Goal: Find specific page/section: Find specific page/section

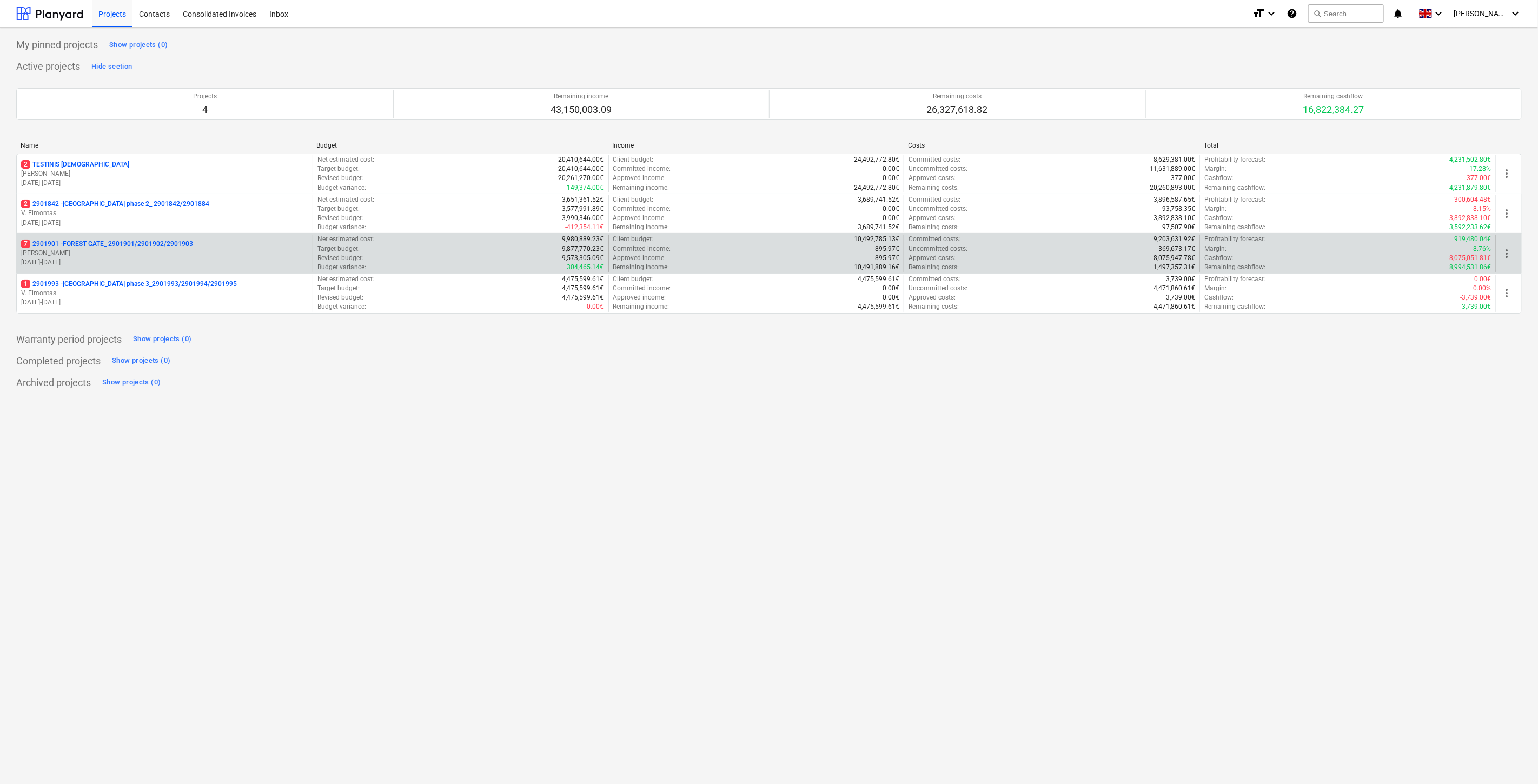
click at [211, 244] on div "7 2901901 - FOREST GATE_ 2901901/2901902/2901903" at bounding box center [164, 244] width 287 height 9
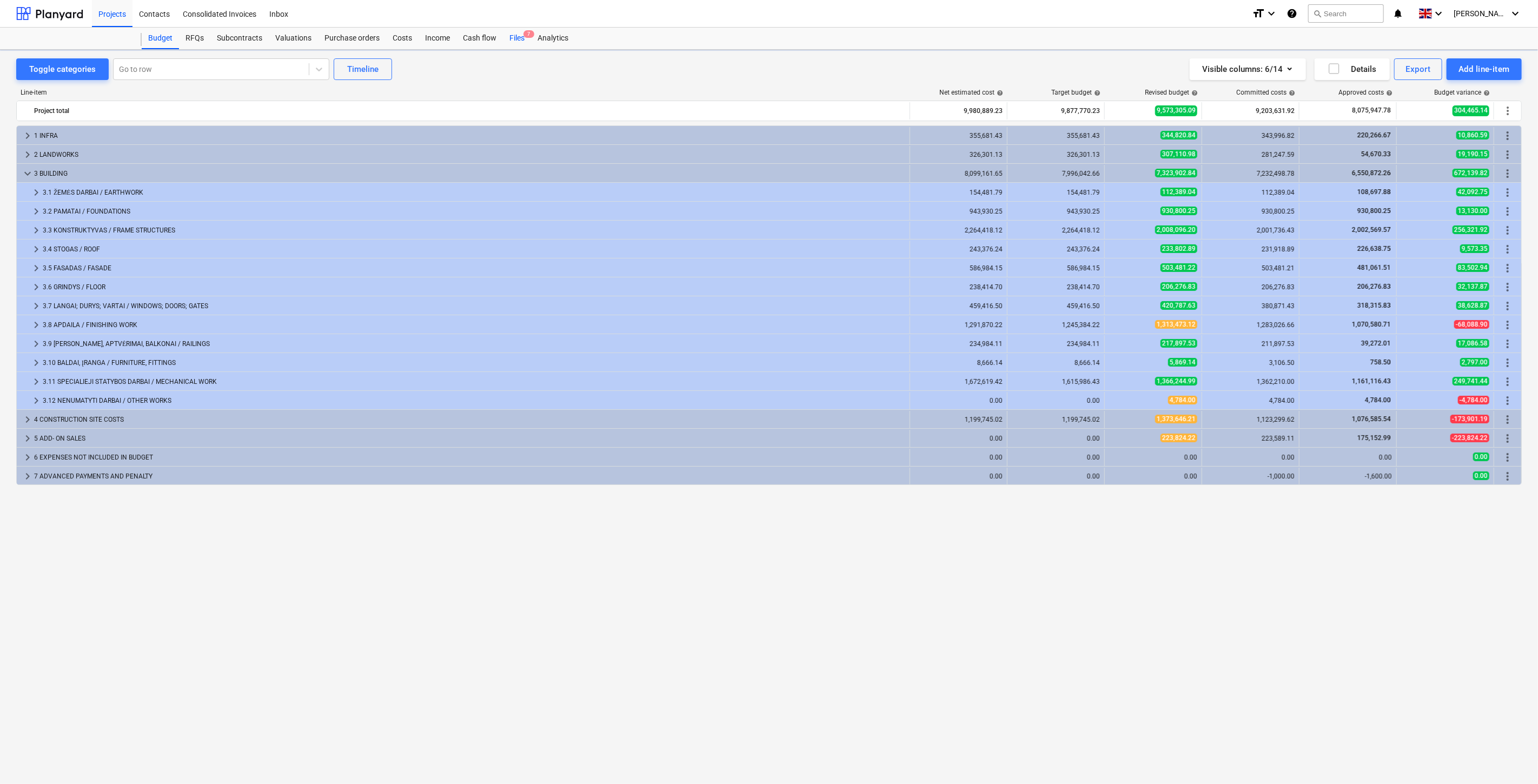
click at [518, 38] on div "Files 7" at bounding box center [516, 38] width 28 height 22
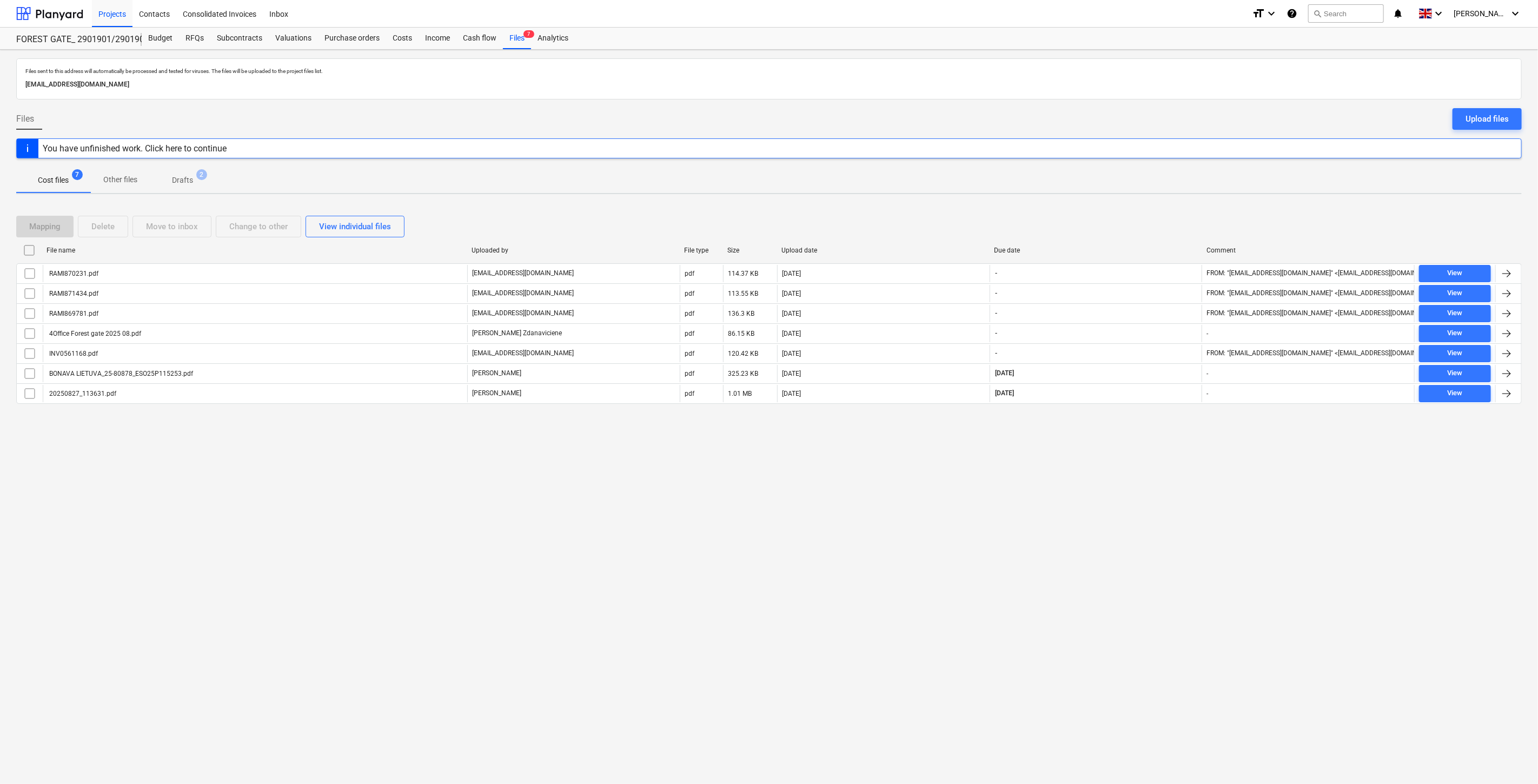
click at [1073, 510] on div "Files sent to this address will automatically be processed and tested for virus…" at bounding box center [769, 417] width 1538 height 734
click at [1102, 485] on div "Files sent to this address will automatically be processed and tested for virus…" at bounding box center [769, 417] width 1538 height 734
click at [1120, 489] on div "Files sent to this address will automatically be processed and tested for virus…" at bounding box center [769, 417] width 1538 height 734
click at [1149, 458] on div "Files sent to this address will automatically be processed and tested for virus…" at bounding box center [769, 417] width 1538 height 734
click at [1164, 436] on div "Files sent to this address will automatically be processed and tested for virus…" at bounding box center [769, 417] width 1538 height 734
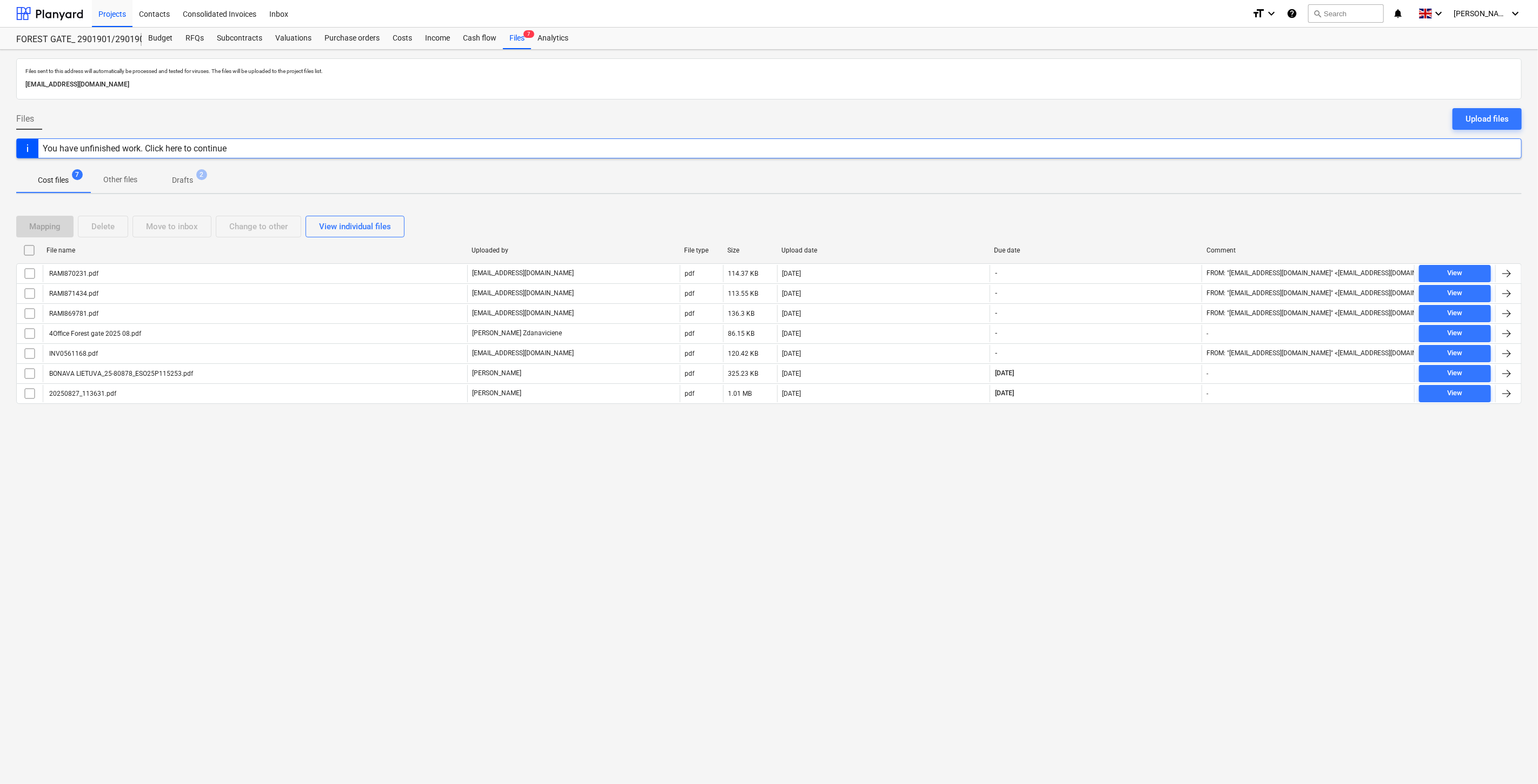
click at [1185, 418] on div "Mapping Delete Move to inbox Change to other View individual files File name Up…" at bounding box center [769, 314] width 1506 height 223
click at [1120, 449] on div "Files sent to this address will automatically be processed and tested for virus…" at bounding box center [769, 417] width 1538 height 734
click at [1156, 421] on div "Mapping Delete Move to inbox Change to other View individual files File name Up…" at bounding box center [769, 314] width 1506 height 223
click at [1089, 225] on div "Mapping Delete Move to inbox Change to other View individual files" at bounding box center [769, 226] width 1506 height 22
drag, startPoint x: 1108, startPoint y: 214, endPoint x: 662, endPoint y: 214, distance: 446.0
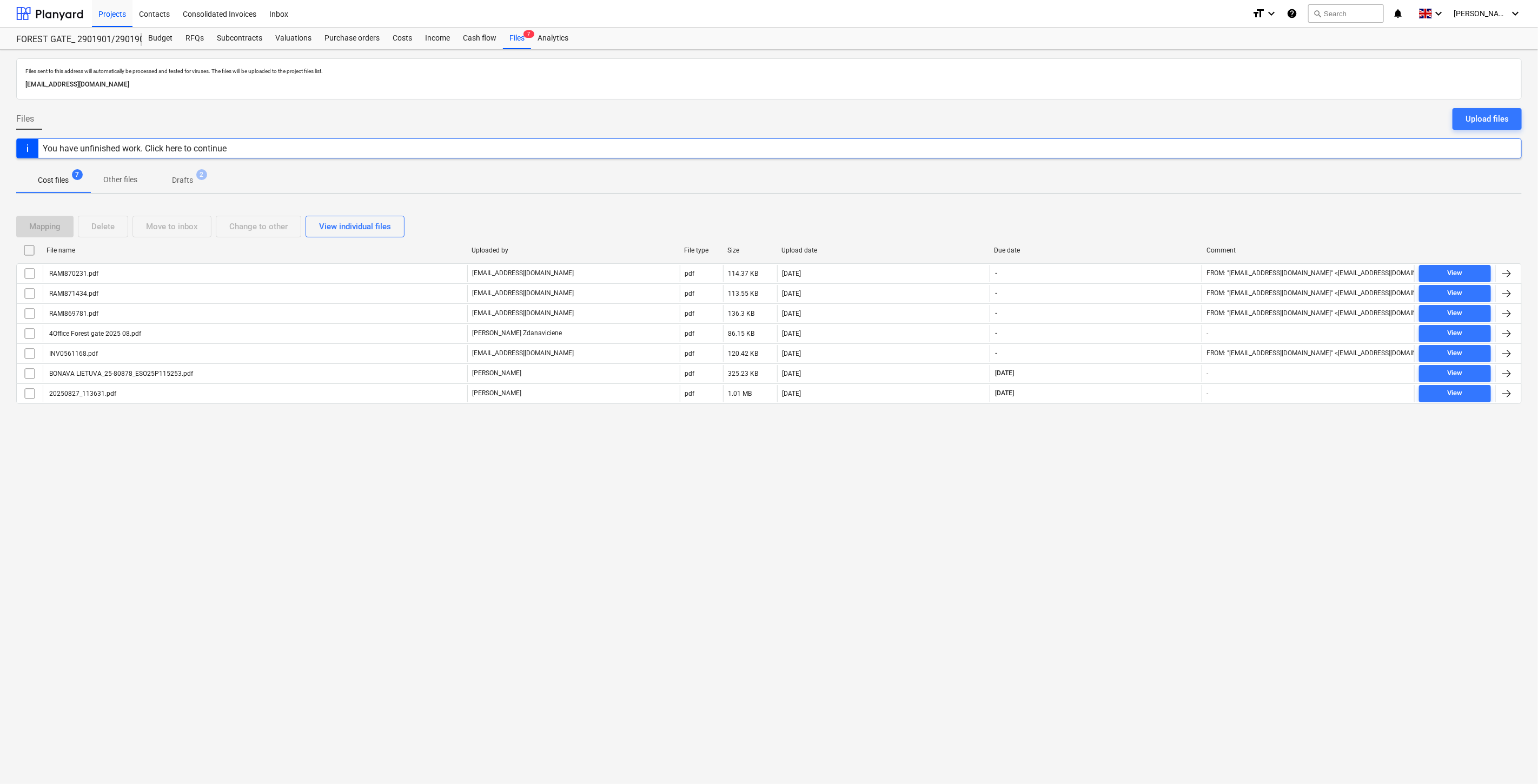
click at [1106, 214] on div "Mapping Delete Move to inbox Change to other View individual files" at bounding box center [769, 226] width 1506 height 30
click at [1133, 229] on div "Mapping Delete Move to inbox Change to other View individual files" at bounding box center [769, 226] width 1506 height 22
click at [1142, 220] on div "Mapping Delete Move to inbox Change to other View individual files" at bounding box center [769, 226] width 1506 height 22
click at [1153, 214] on div "Mapping Delete Move to inbox Change to other View individual files" at bounding box center [769, 226] width 1506 height 30
click at [1163, 208] on div "Mapping Delete Move to inbox Change to other View individual files File name Up…" at bounding box center [769, 314] width 1506 height 223
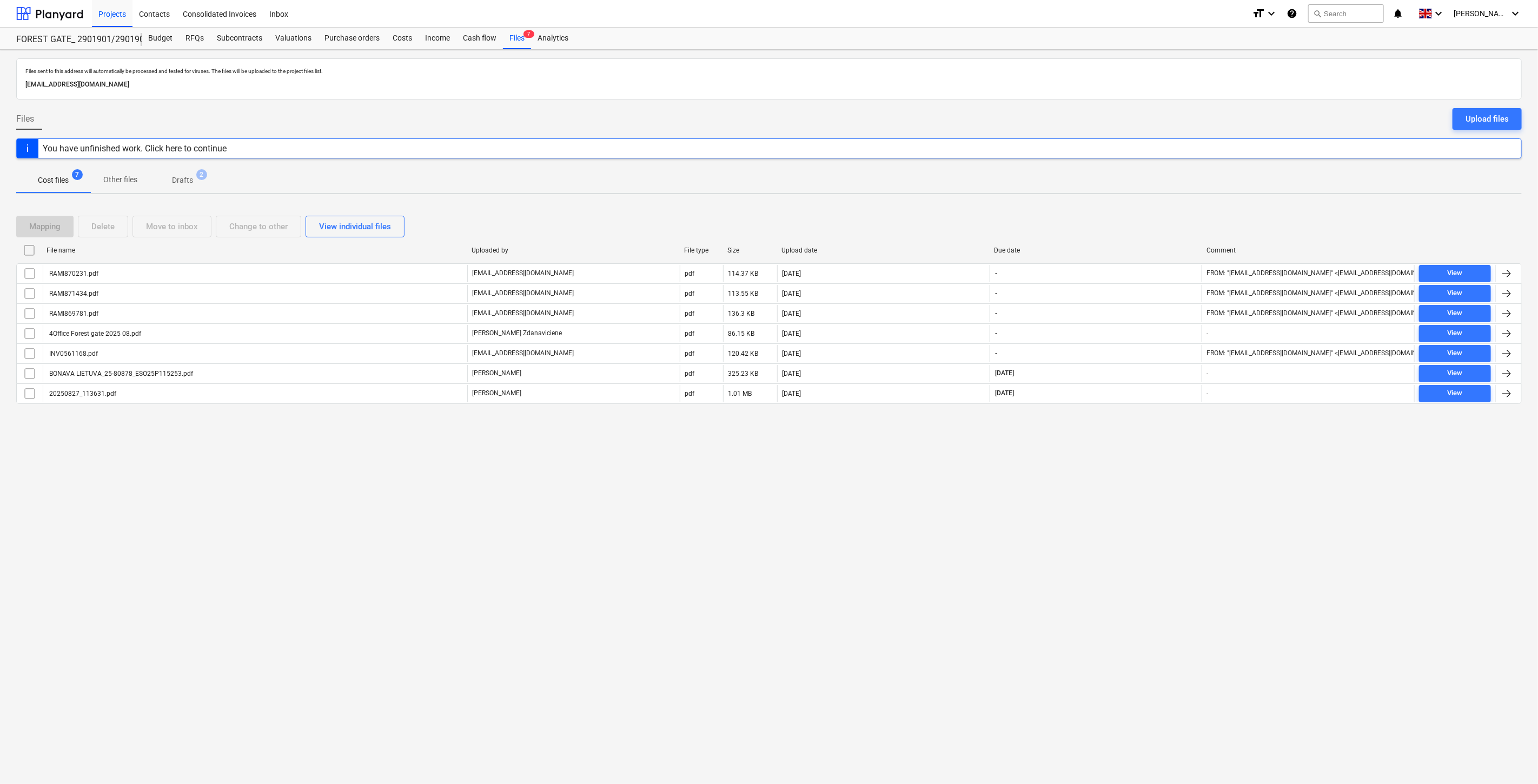
drag, startPoint x: 1166, startPoint y: 228, endPoint x: 1170, endPoint y: 222, distance: 7.2
click at [1167, 228] on div "Mapping Delete Move to inbox Change to other View individual files" at bounding box center [769, 226] width 1506 height 22
click at [1178, 208] on div "Mapping Delete Move to inbox Change to other View individual files File name Up…" at bounding box center [769, 314] width 1506 height 223
click at [1139, 233] on div "Mapping Delete Move to inbox Change to other View individual files" at bounding box center [769, 226] width 1506 height 22
click at [1175, 204] on div "Mapping Delete Move to inbox Change to other View individual files File name Up…" at bounding box center [769, 314] width 1506 height 223
